Goal: Task Accomplishment & Management: Use online tool/utility

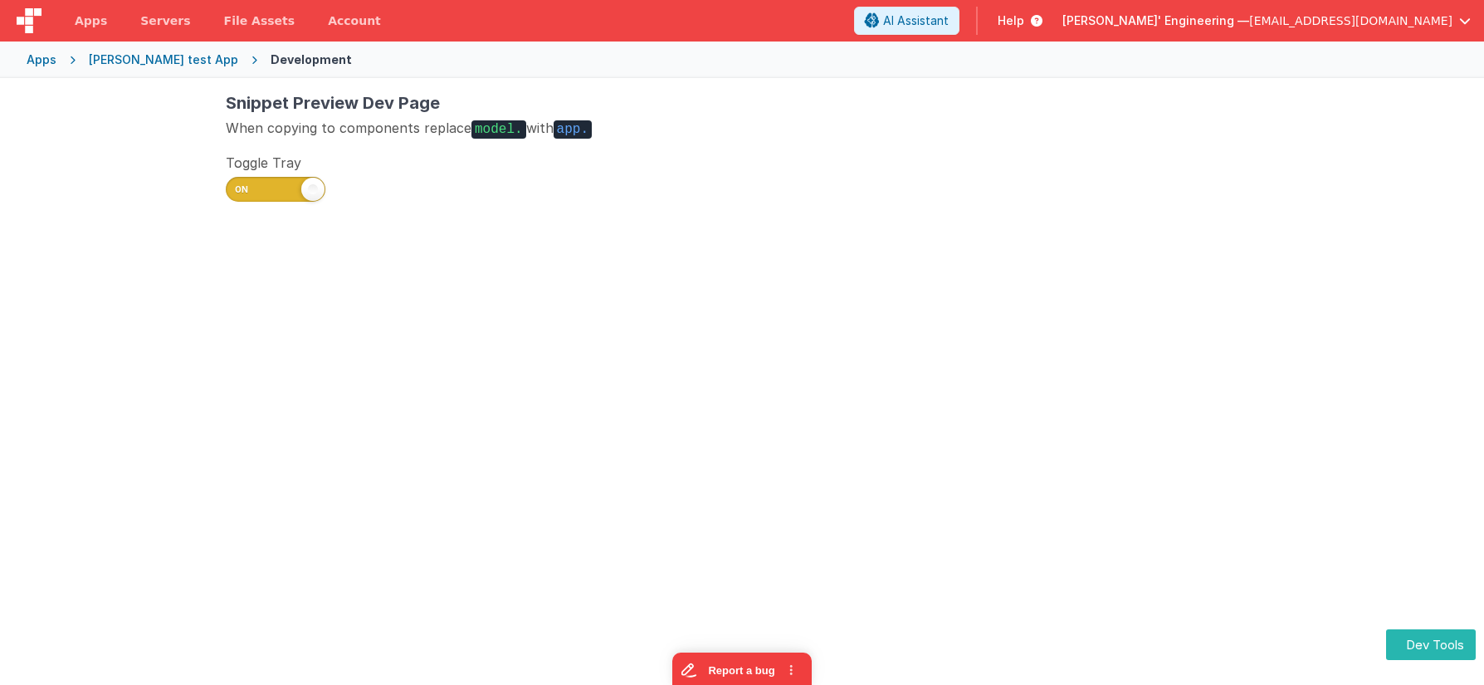
click at [259, 189] on span at bounding box center [276, 189] width 100 height 25
click at [239, 189] on input "checkbox" at bounding box center [232, 186] width 13 height 13
checkbox input "false"
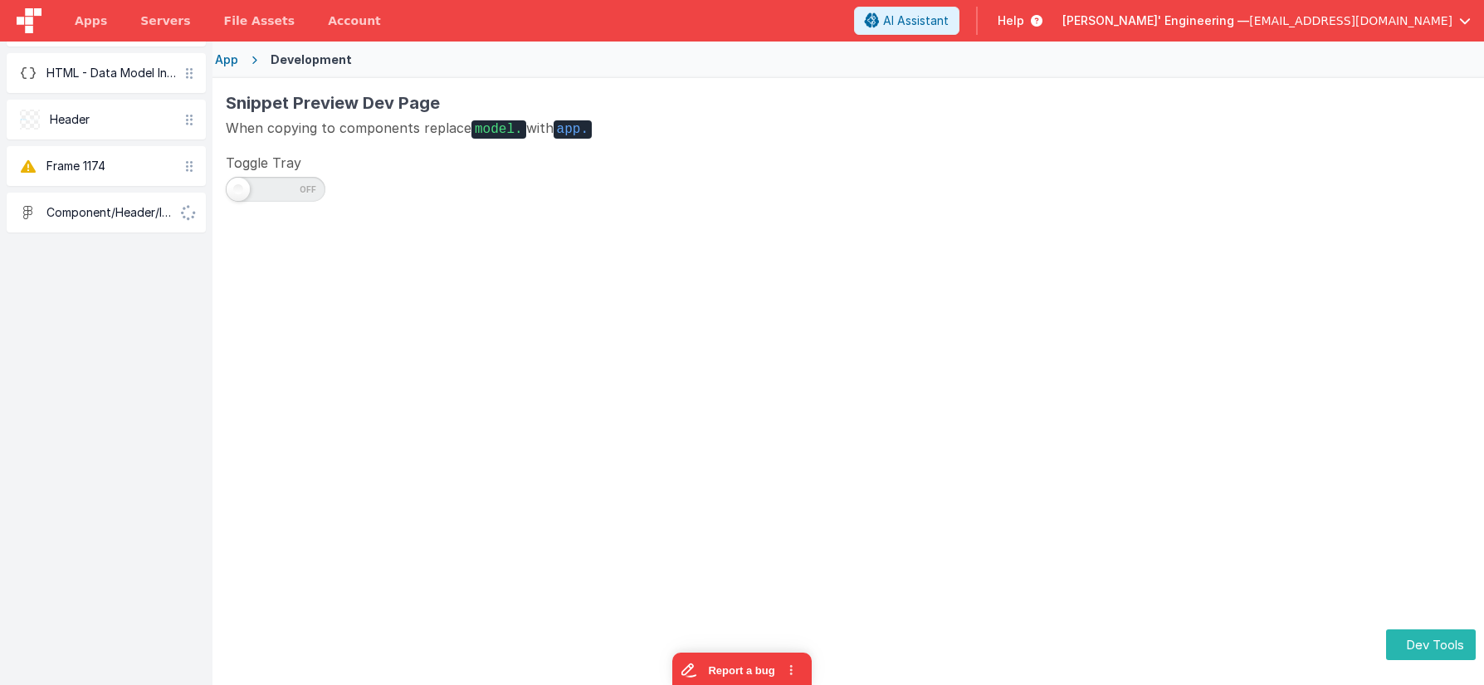
drag, startPoint x: 161, startPoint y: 263, endPoint x: 157, endPoint y: 249, distance: 14.7
click at [161, 263] on div "Code Editor HTML - Data Model Inspector Header Frame 1174 Component/Header/Icon…" at bounding box center [106, 342] width 213 height 685
drag, startPoint x: 174, startPoint y: 216, endPoint x: 198, endPoint y: 196, distance: 31.9
click at [226, 213] on div "Code Editor HTML - Data Model Inspector Header Frame 1174 Component/Header/Icon…" at bounding box center [742, 420] width 1484 height 685
drag, startPoint x: 189, startPoint y: 167, endPoint x: 215, endPoint y: 160, distance: 26.6
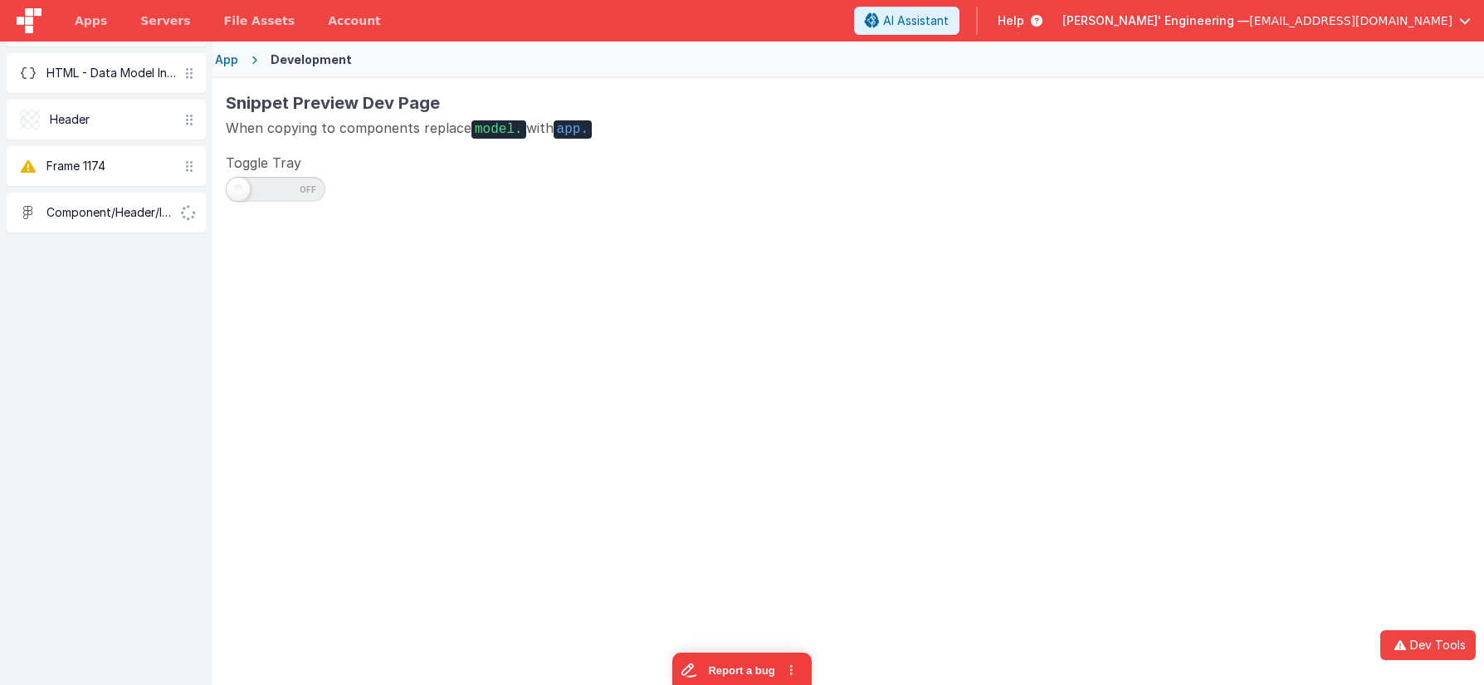
click at [216, 160] on div "Code Editor HTML - Data Model Inspector Header Frame 1174 Component/Header/Icon…" at bounding box center [742, 420] width 1484 height 685
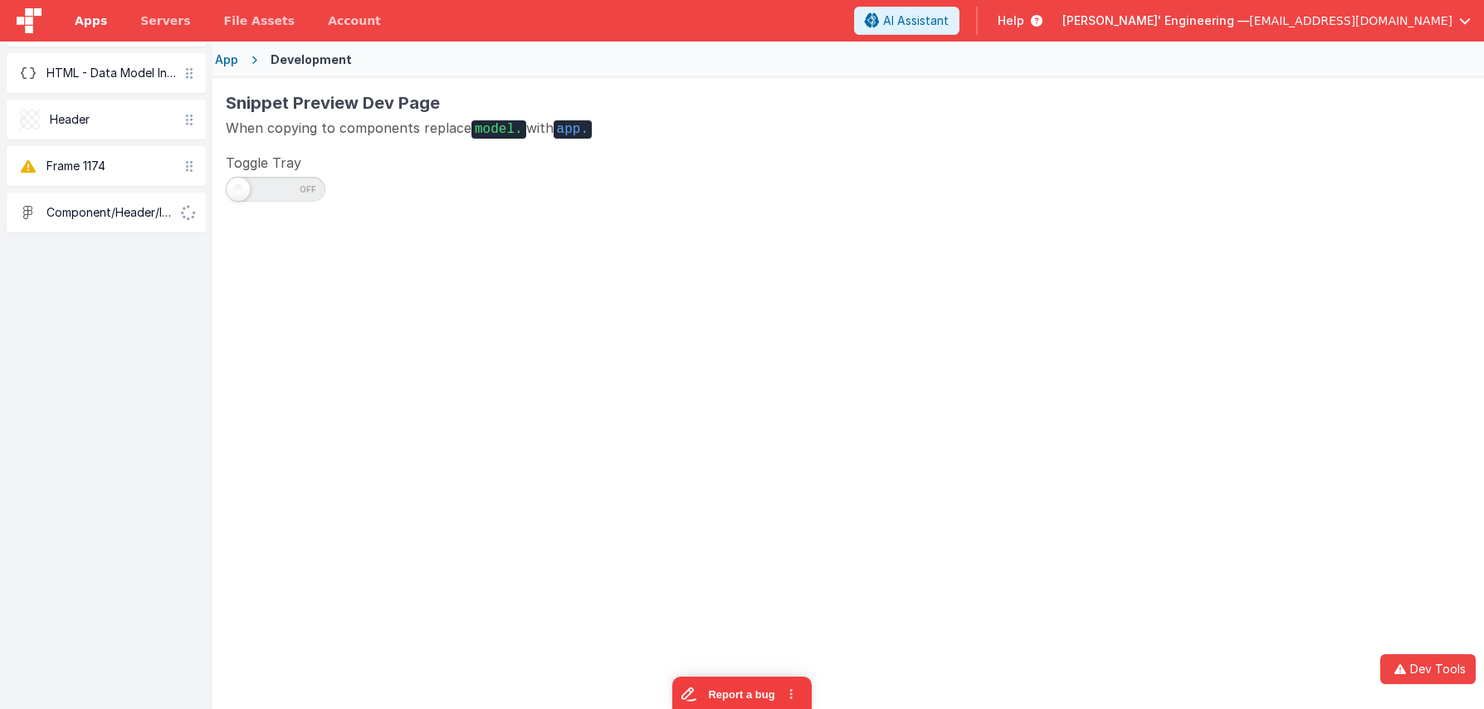
click at [83, 17] on span "Apps" at bounding box center [91, 20] width 32 height 17
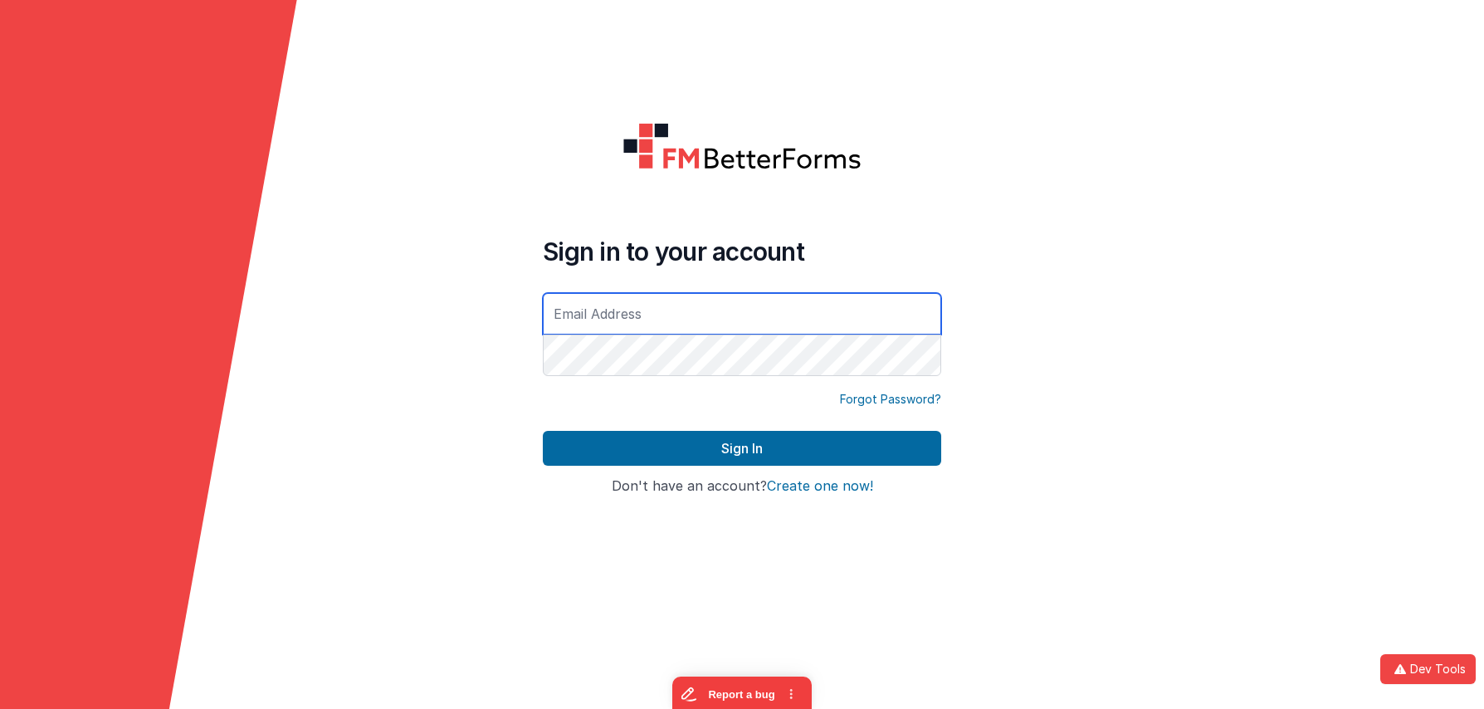
type input "[EMAIL_ADDRESS][DOMAIN_NAME]"
